Goal: Task Accomplishment & Management: Use online tool/utility

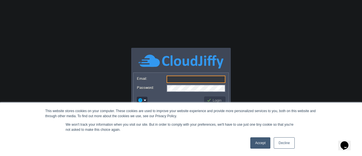
drag, startPoint x: 179, startPoint y: 77, endPoint x: 182, endPoint y: 79, distance: 4.4
click at [179, 77] on input "Email:" at bounding box center [196, 78] width 59 height 7
click at [260, 77] on body "This website stores cookies on your computer. These cookies are used to improve…" at bounding box center [181, 78] width 362 height 156
click at [258, 140] on link "Accept" at bounding box center [260, 142] width 20 height 11
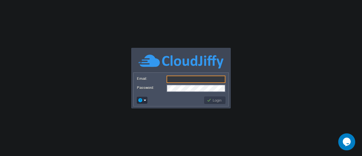
paste input "[EMAIL_ADDRESS][DOMAIN_NAME]"
type input "[EMAIL_ADDRESS][DOMAIN_NAME]"
click at [186, 84] on form "Email: [EMAIL_ADDRESS][DOMAIN_NAME] Password:" at bounding box center [180, 83] width 95 height 21
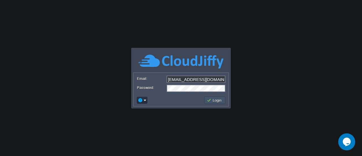
click at [213, 100] on button "Login" at bounding box center [215, 100] width 16 height 5
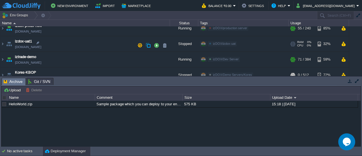
scroll to position [143, 0]
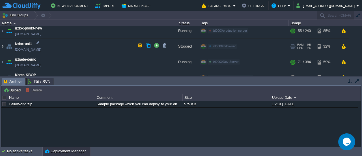
click at [5, 47] on img at bounding box center [2, 46] width 5 height 15
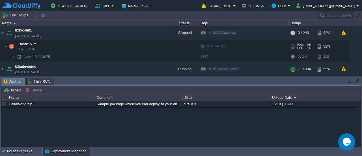
scroll to position [158, 0]
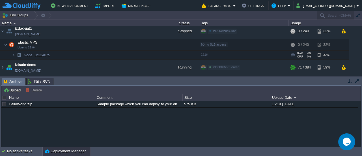
click at [16, 55] on img at bounding box center [19, 55] width 8 height 9
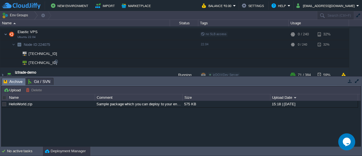
scroll to position [169, 0]
click at [55, 61] on div at bounding box center [55, 61] width 5 height 5
click at [82, 150] on button "Deployment Manager" at bounding box center [65, 151] width 41 height 6
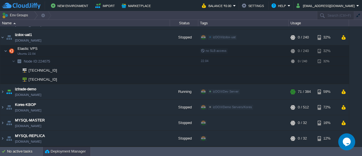
scroll to position [150, 0]
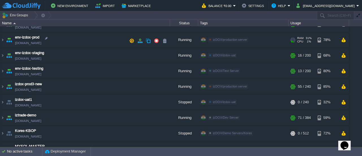
scroll to position [106, 0]
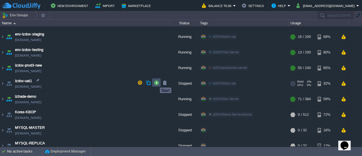
click at [155, 82] on button "button" at bounding box center [156, 82] width 5 height 5
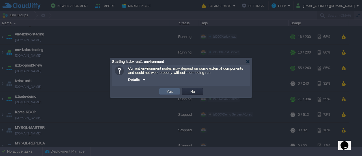
click at [167, 94] on button "Yes" at bounding box center [170, 91] width 10 height 5
